Goal: Task Accomplishment & Management: Manage account settings

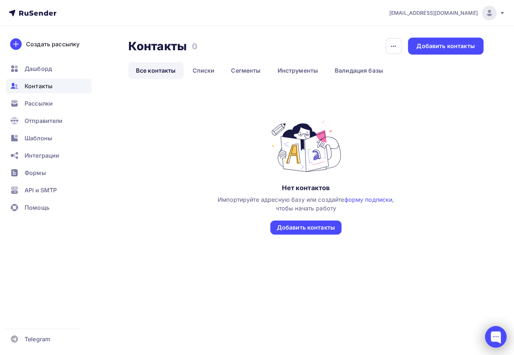
click at [488, 337] on div at bounding box center [496, 337] width 22 height 22
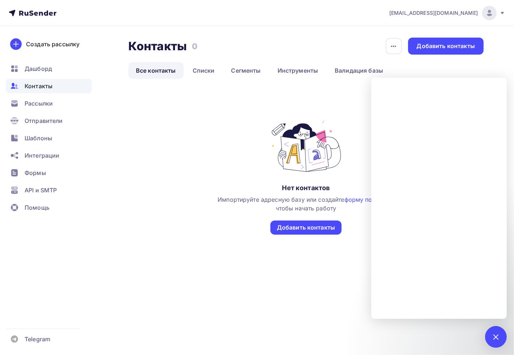
drag, startPoint x: 501, startPoint y: 336, endPoint x: 474, endPoint y: 348, distance: 29.3
click at [501, 336] on div "1" at bounding box center [496, 337] width 22 height 22
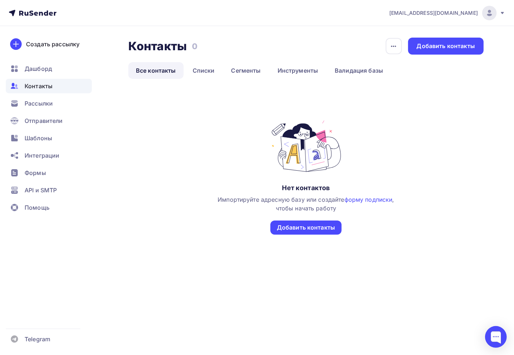
click at [500, 16] on icon at bounding box center [502, 13] width 6 height 6
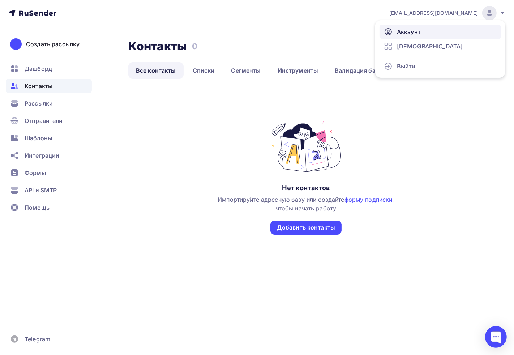
click at [428, 28] on link "Аккаунт" at bounding box center [439, 32] width 121 height 14
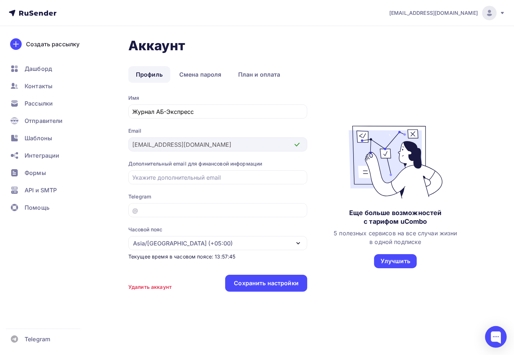
click at [120, 142] on div "Аккаунт Профиль Смена пароля План и оплата Профиль Смена пароля План и оплата И…" at bounding box center [257, 187] width 514 height 322
click at [506, 9] on nav "[EMAIL_ADDRESS][DOMAIN_NAME] Аккаунт Тарифы Выйти Создать рассылку [GEOGRAPHIC_…" at bounding box center [257, 13] width 514 height 26
click at [494, 15] on div at bounding box center [489, 13] width 14 height 14
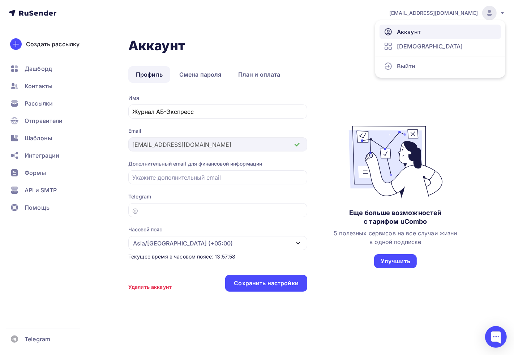
click at [421, 30] on link "Аккаунт" at bounding box center [439, 32] width 121 height 14
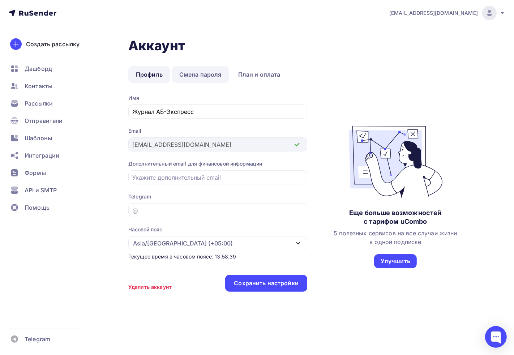
click at [210, 73] on link "Смена пароля" at bounding box center [200, 74] width 57 height 17
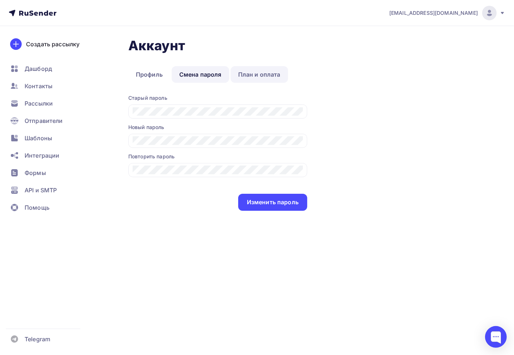
click at [263, 78] on link "План и оплата" at bounding box center [258, 74] width 57 height 17
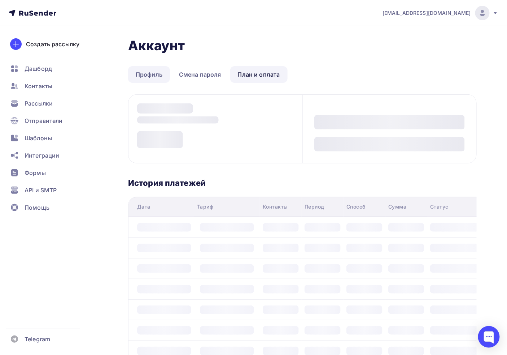
click at [144, 67] on link "Профиль" at bounding box center [149, 74] width 42 height 17
click at [156, 78] on link "Профиль" at bounding box center [149, 74] width 42 height 17
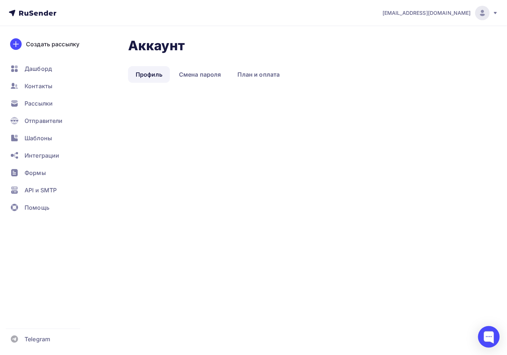
click at [153, 78] on link "Профиль" at bounding box center [149, 74] width 42 height 17
